Goal: Information Seeking & Learning: Find specific fact

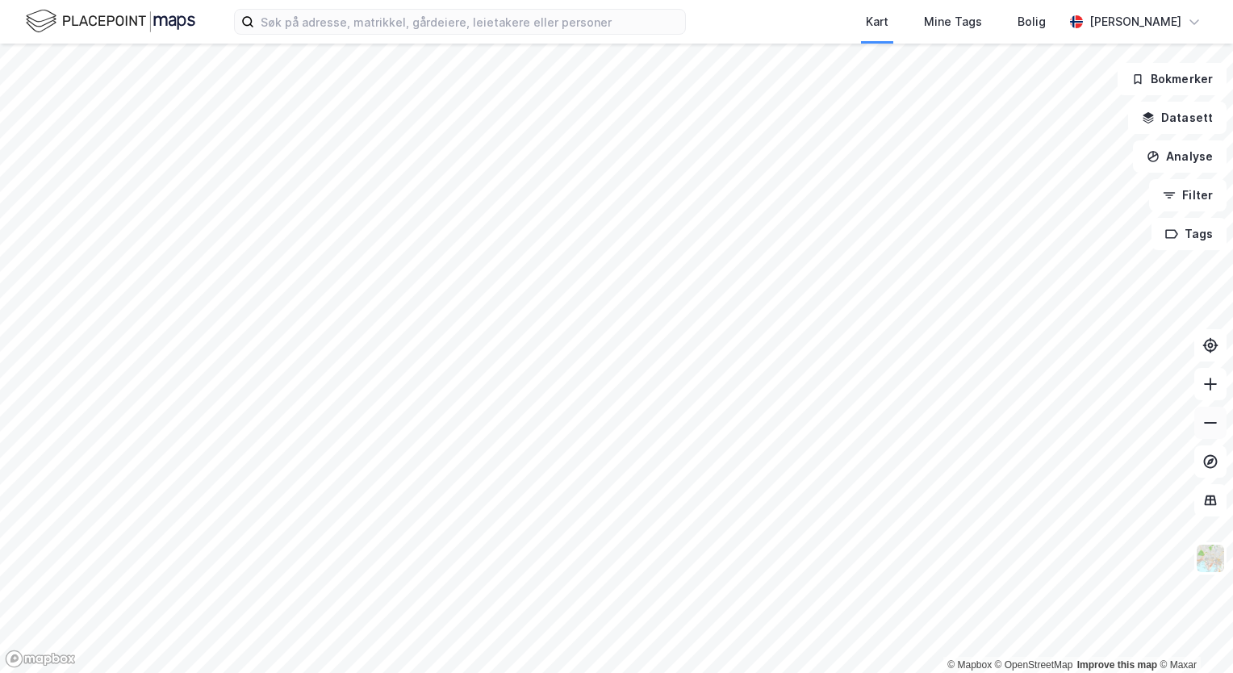
click at [1215, 433] on button at bounding box center [1210, 423] width 32 height 32
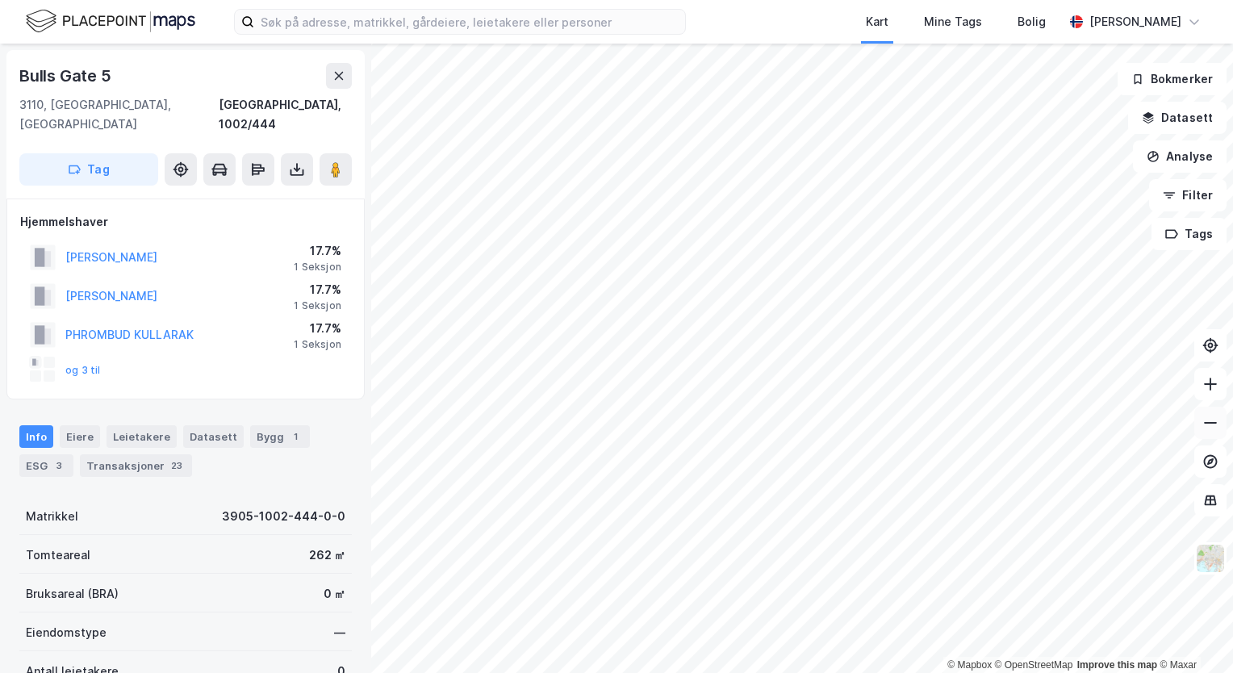
click at [1214, 421] on icon at bounding box center [1210, 423] width 16 height 16
click at [1213, 384] on icon at bounding box center [1210, 384] width 13 height 2
click at [1210, 386] on icon at bounding box center [1211, 384] width 2 height 13
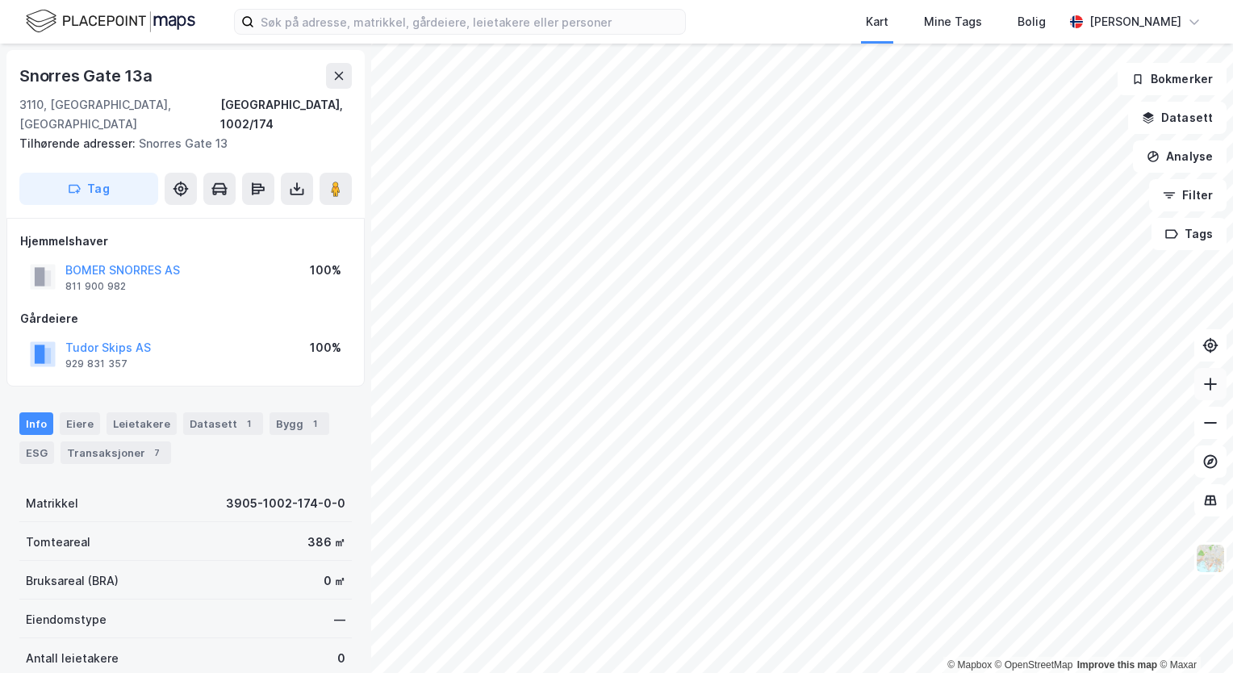
click at [1213, 386] on icon at bounding box center [1210, 384] width 16 height 16
click at [80, 412] on div "Eiere" at bounding box center [80, 423] width 40 height 23
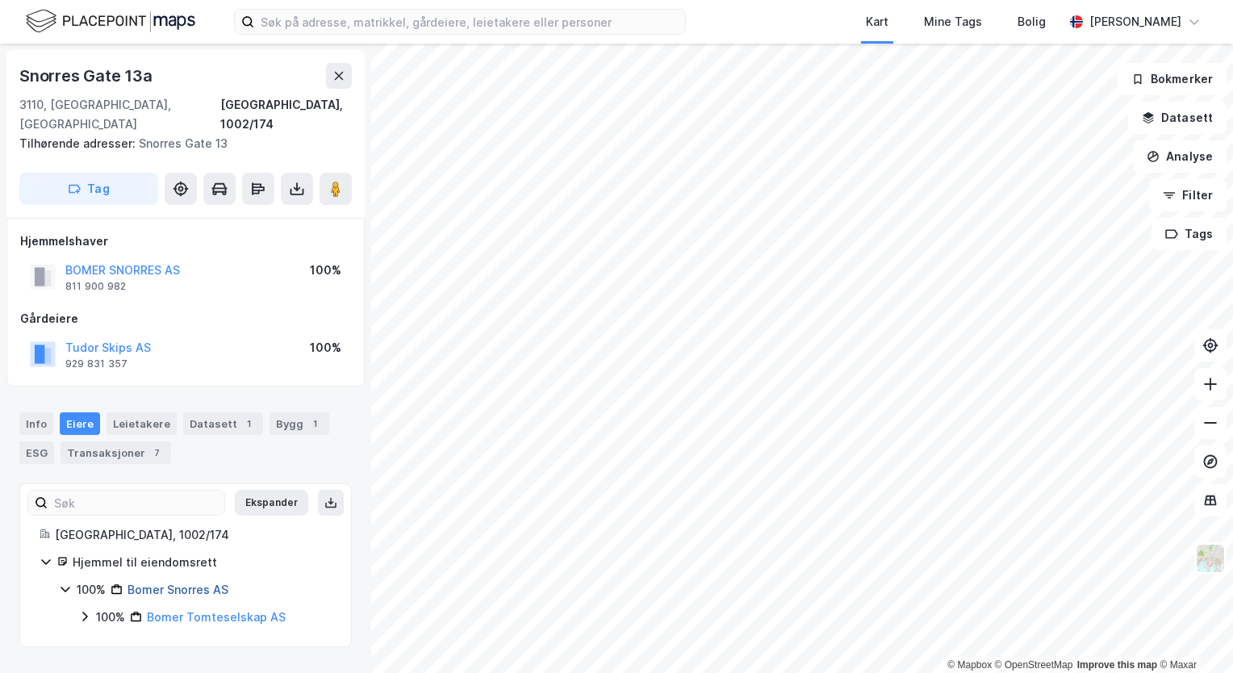
click at [155, 583] on link "Bomer Snorres AS" at bounding box center [178, 590] width 101 height 14
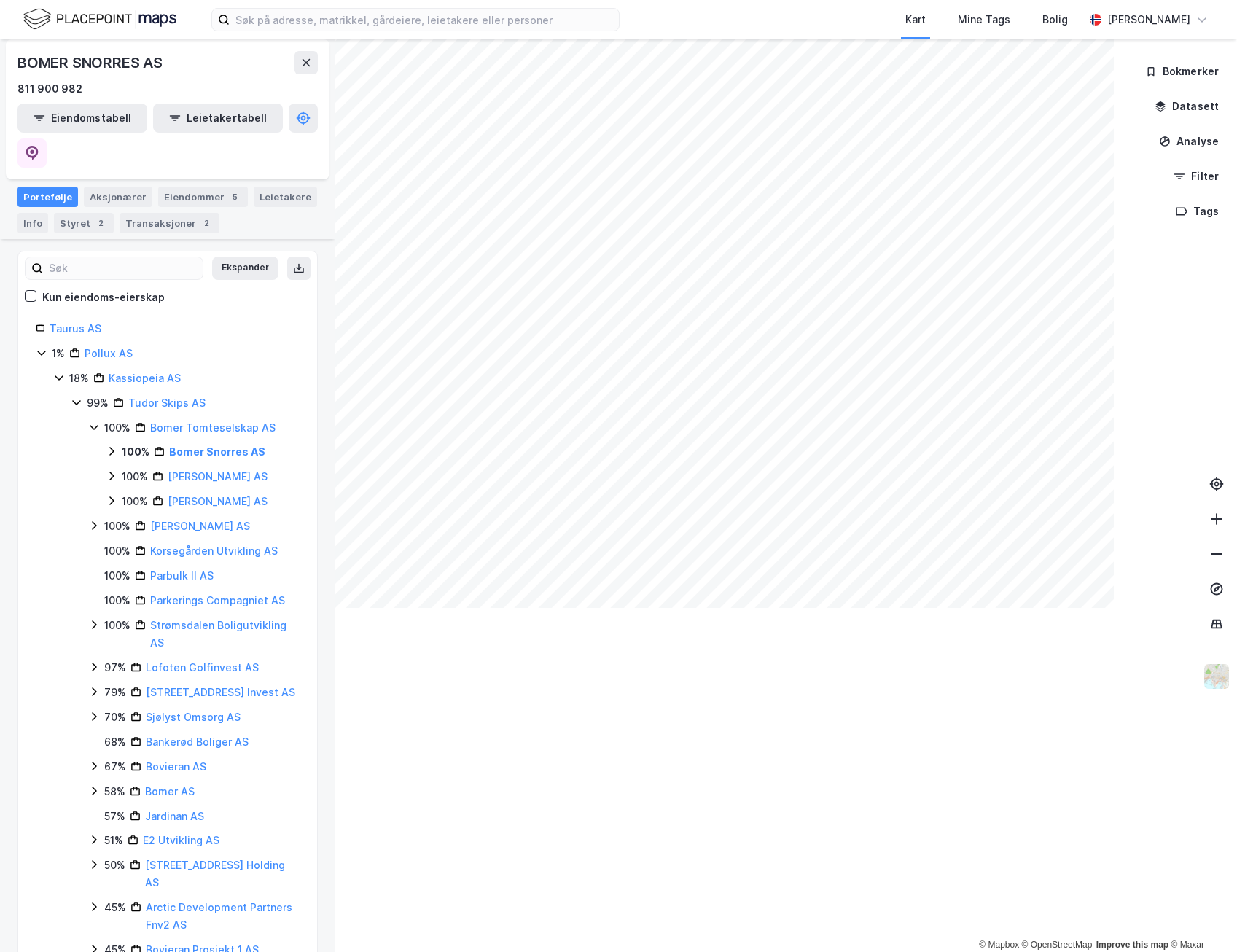
scroll to position [145, 0]
